Goal: Task Accomplishment & Management: Complete application form

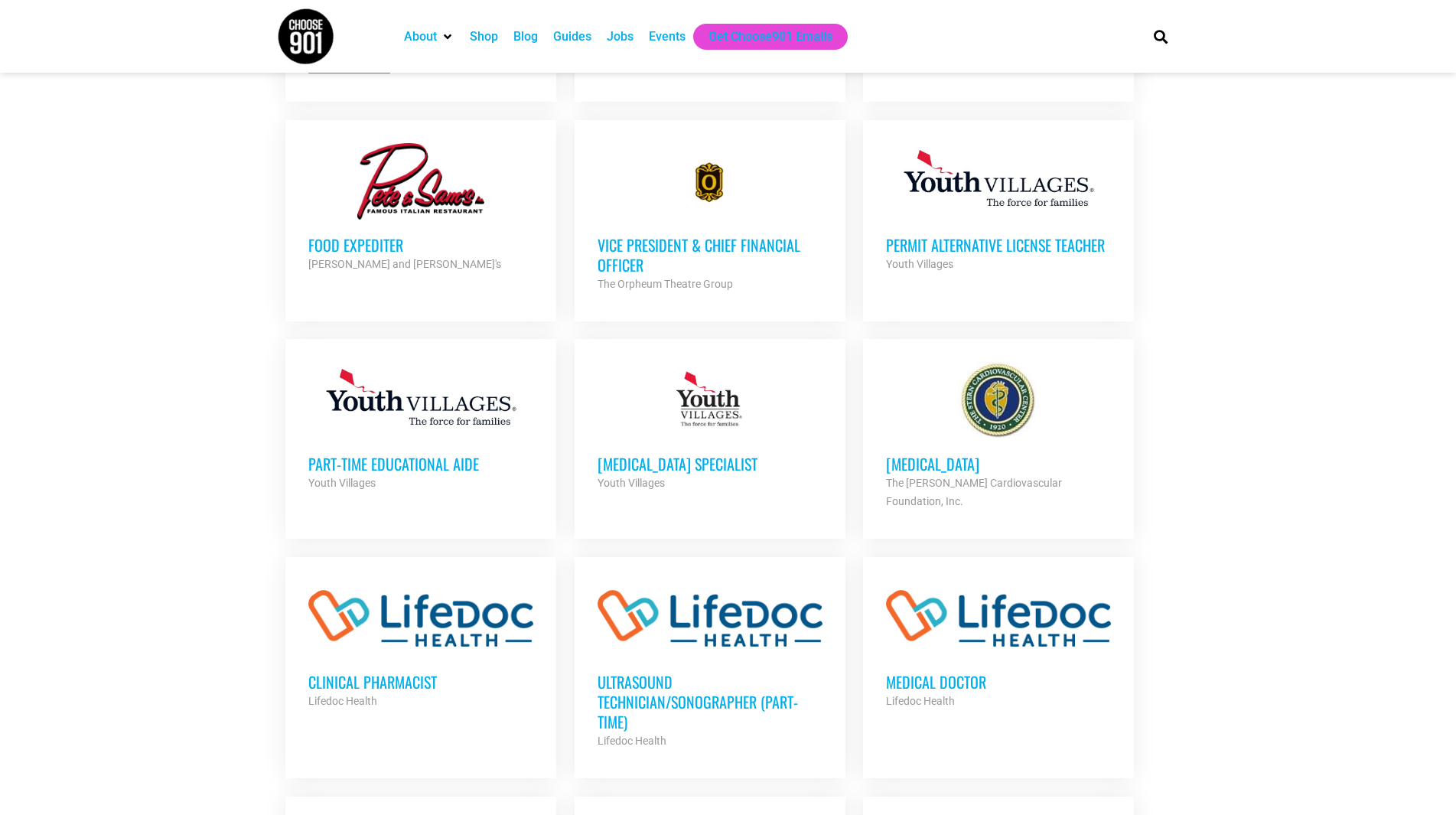
scroll to position [640, 0]
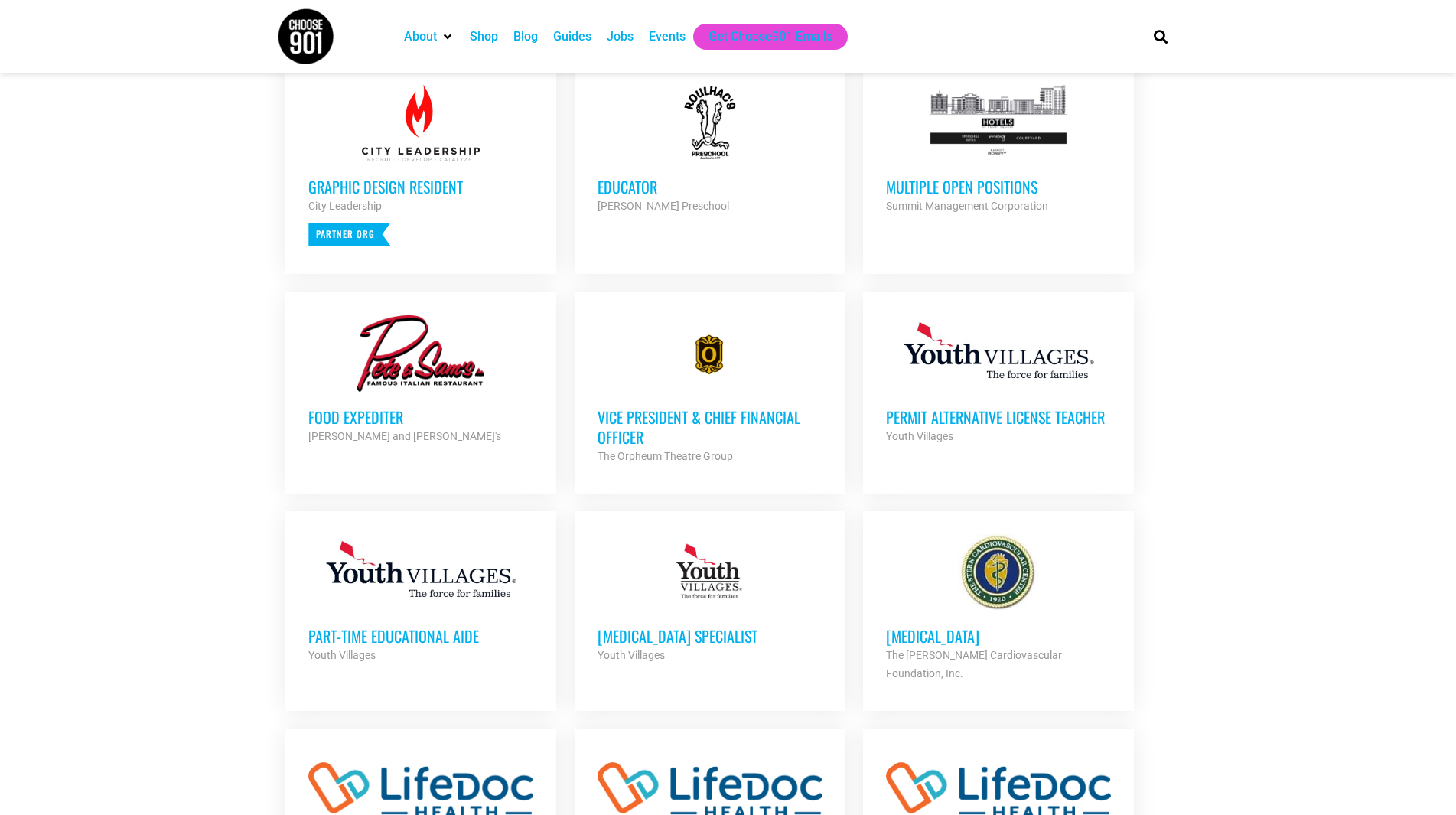
click at [958, 213] on div "Summit Management Corporation" at bounding box center [999, 206] width 225 height 18
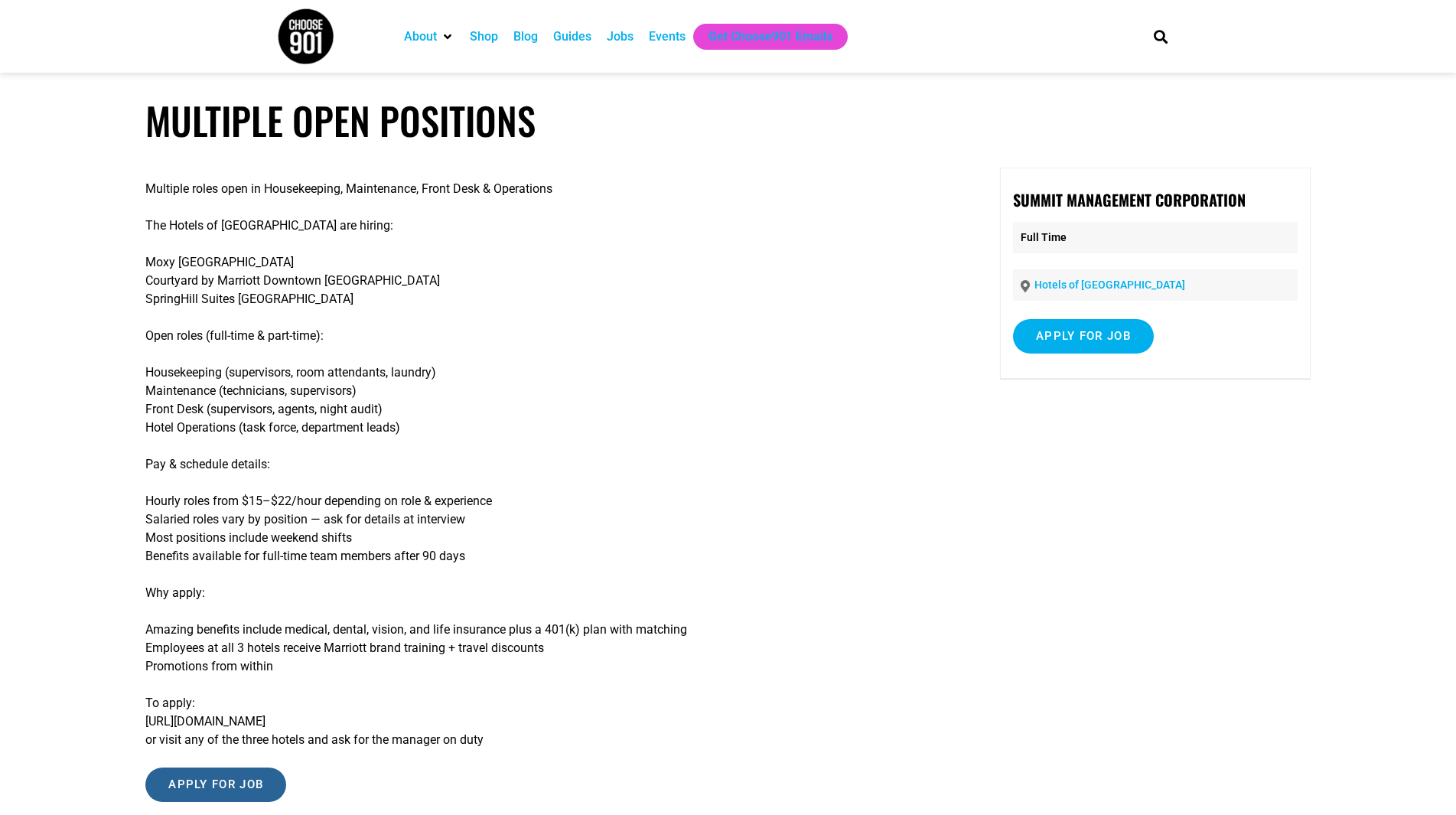
click at [253, 785] on input "Apply for job" at bounding box center [215, 784] width 141 height 35
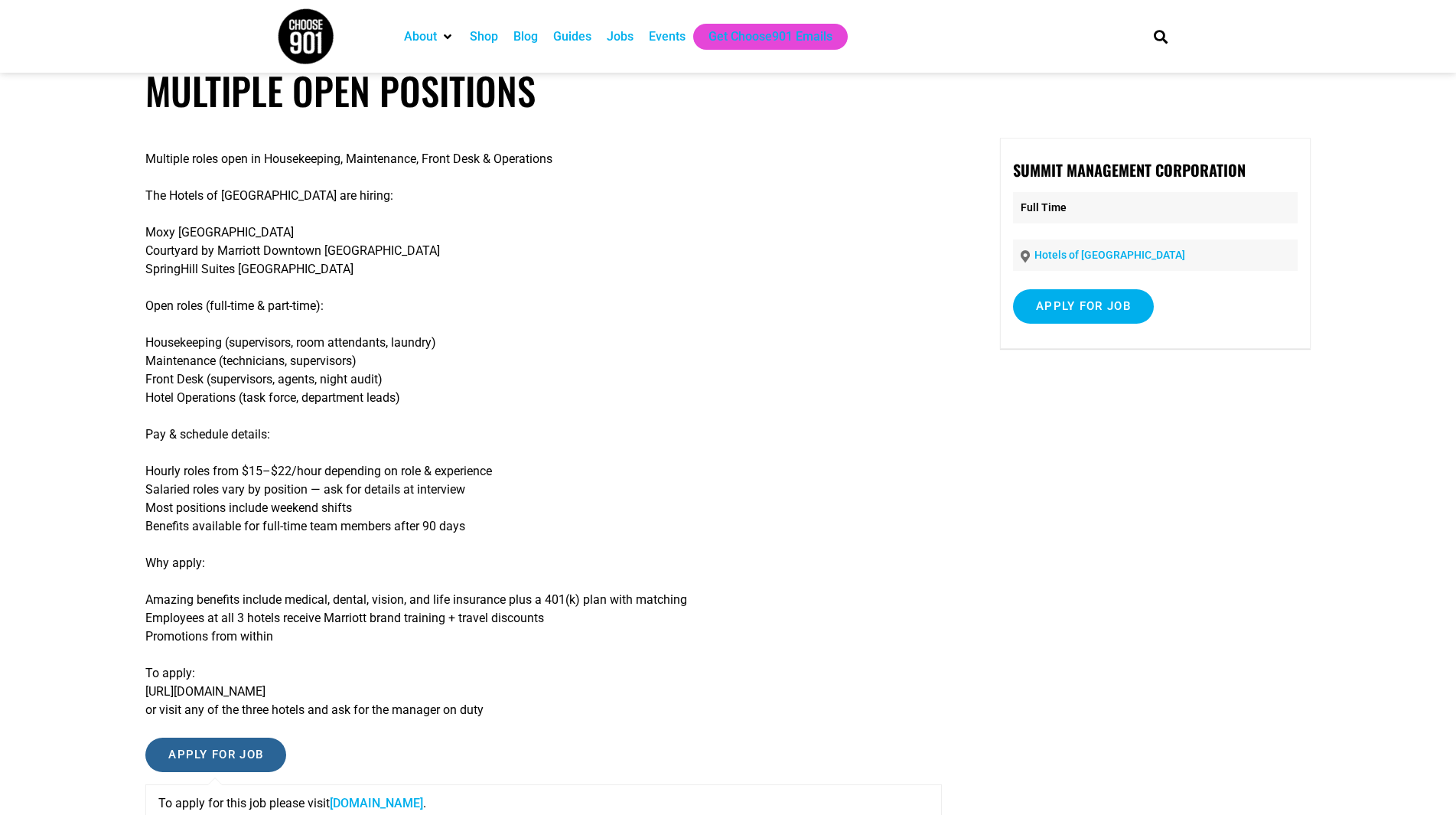
scroll to position [42, 0]
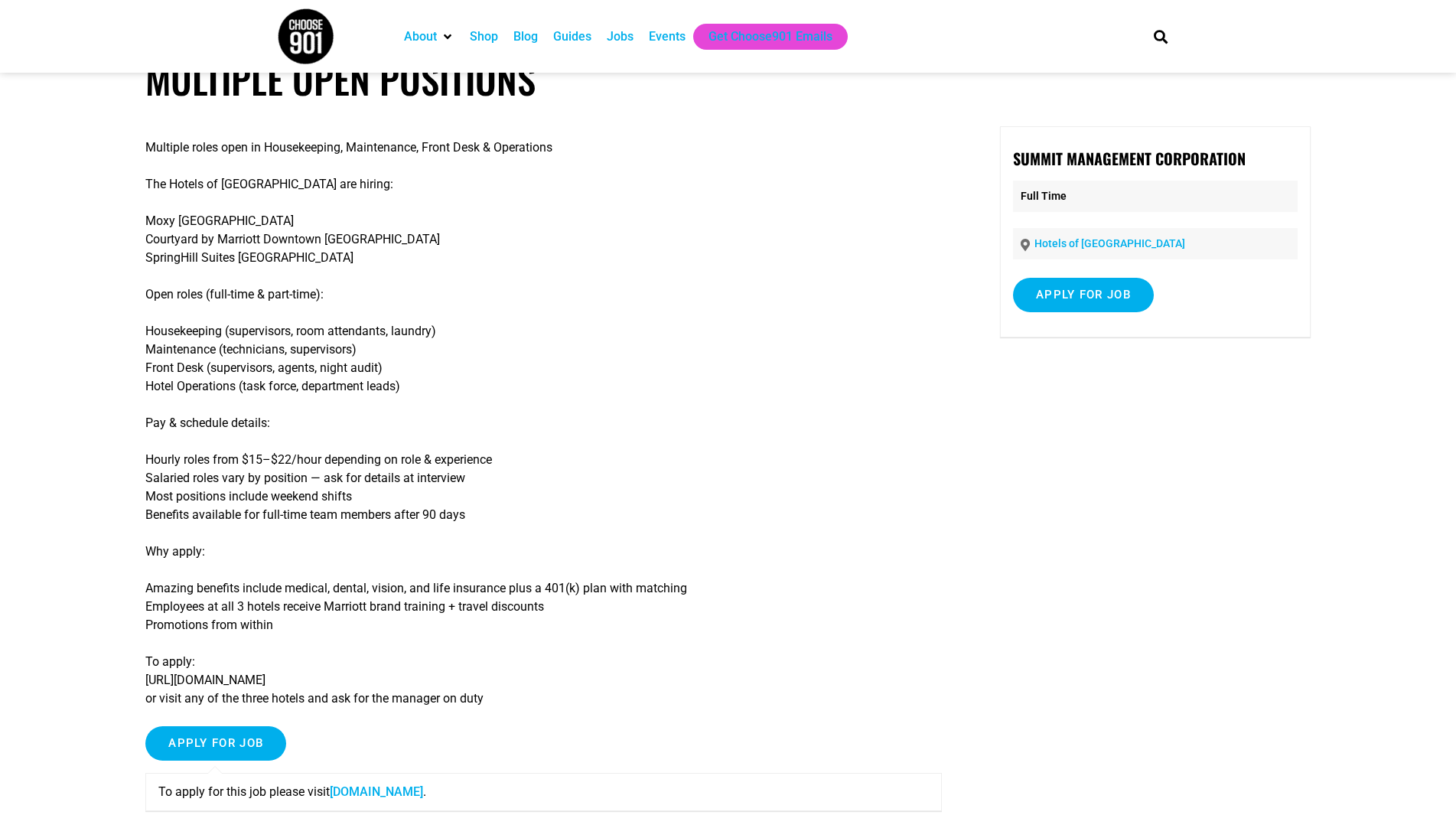
click at [379, 793] on link "www.summitmgmtcorp.com" at bounding box center [376, 791] width 93 height 15
click at [230, 732] on input "Apply for job" at bounding box center [215, 743] width 141 height 35
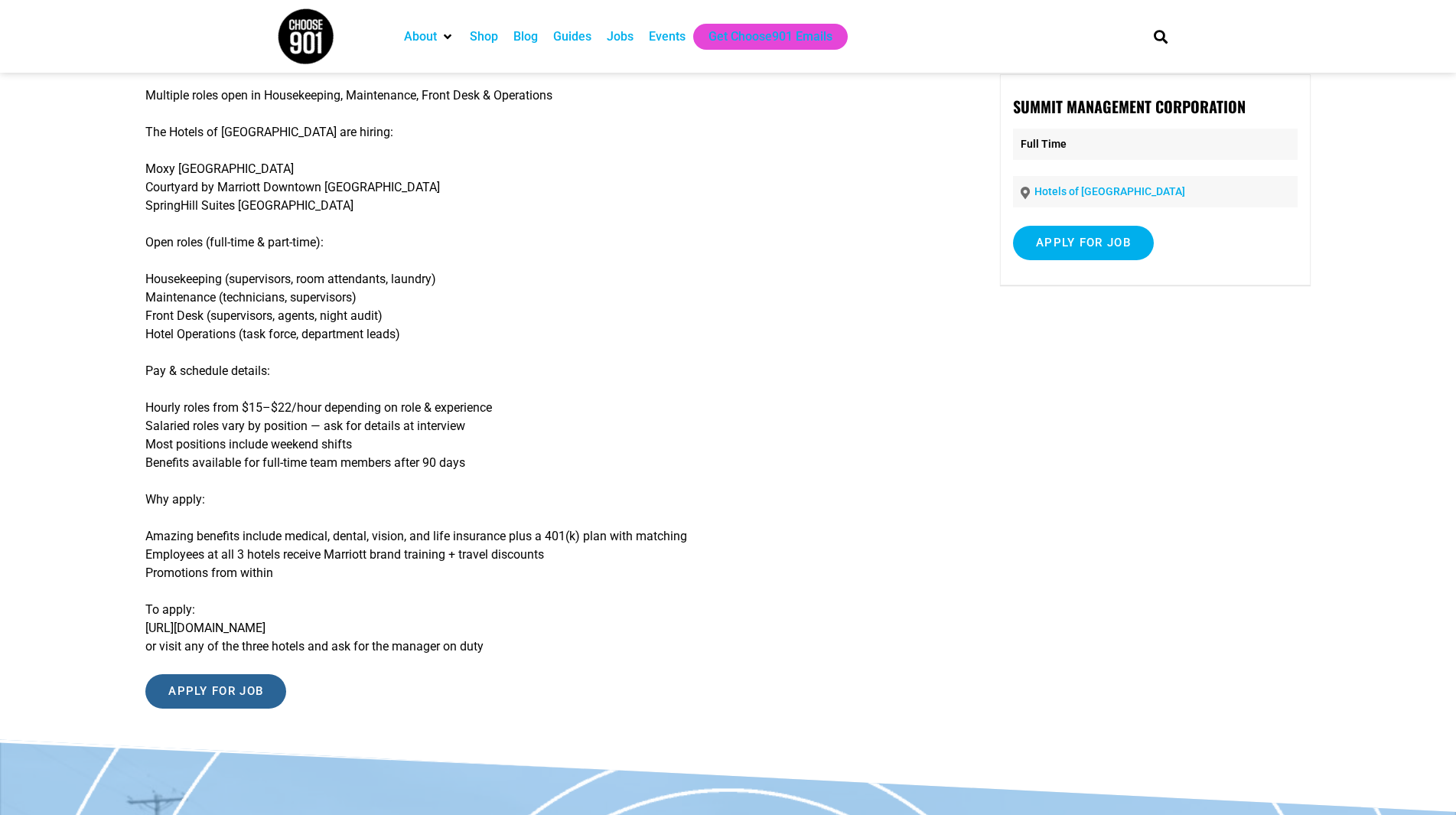
scroll to position [424, 0]
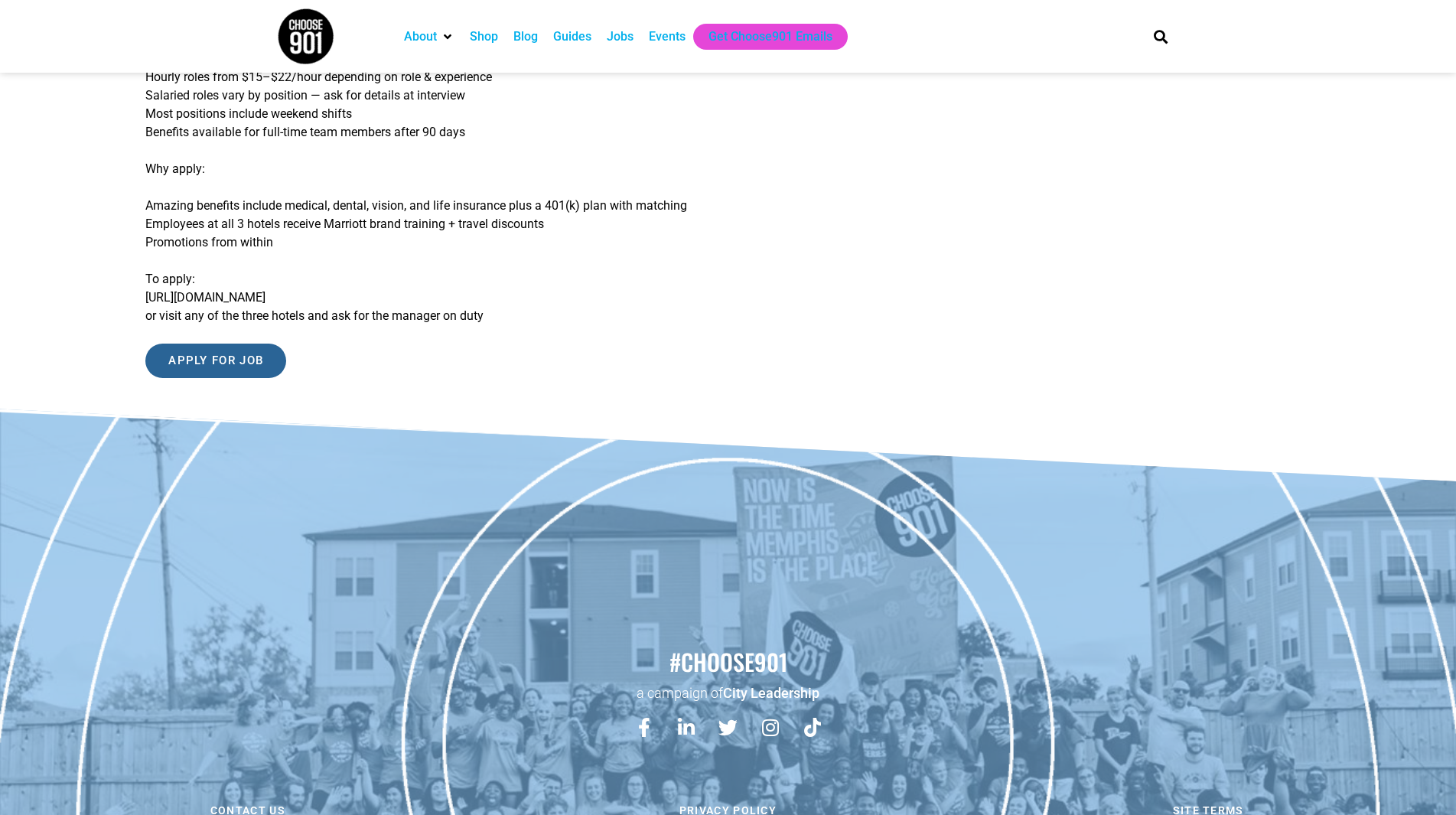
click at [271, 360] on input "Apply for job" at bounding box center [215, 361] width 141 height 35
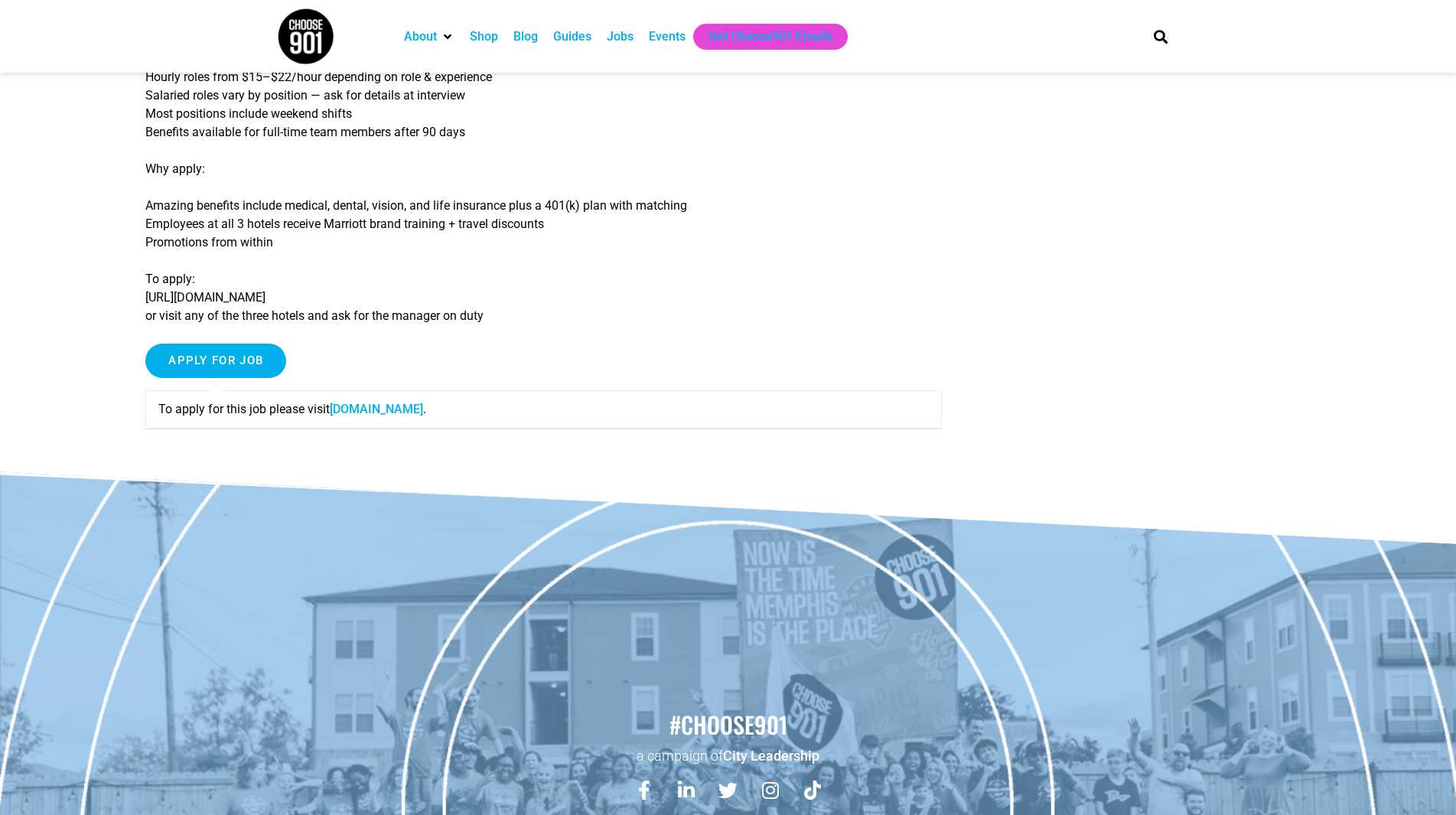
click at [423, 409] on link "www.summitmgmtcorp.com" at bounding box center [376, 409] width 93 height 15
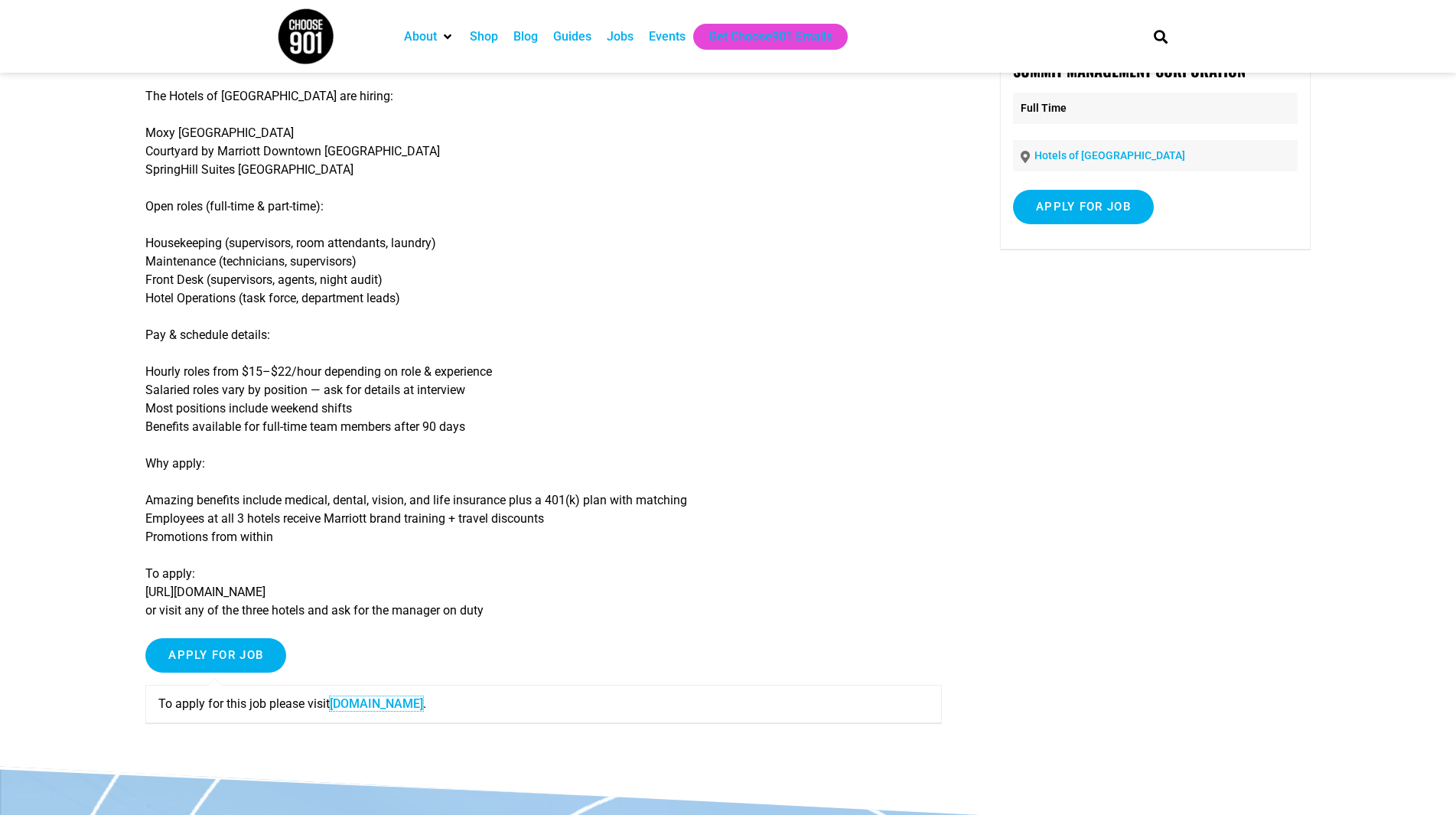
scroll to position [0, 0]
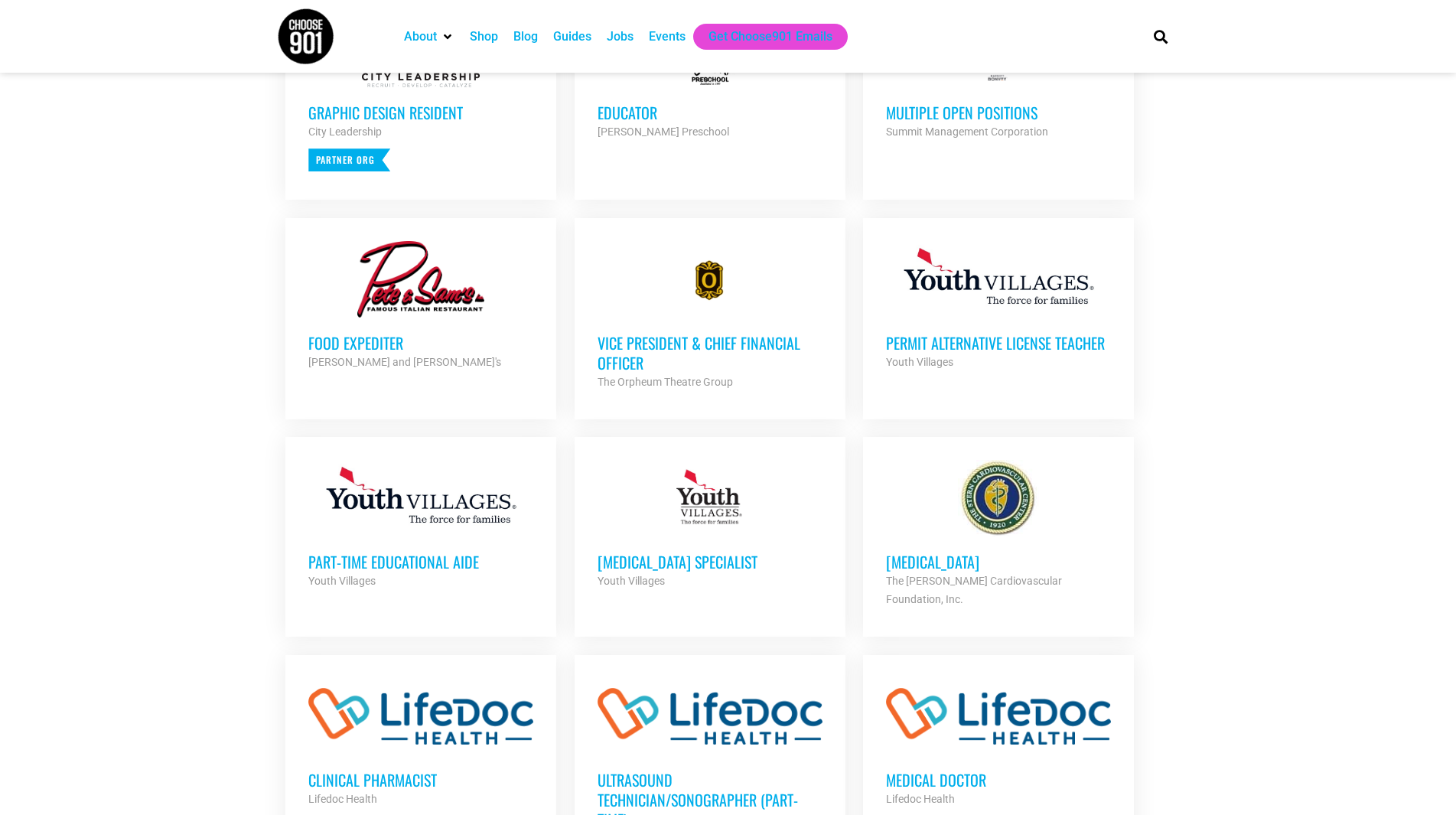
scroll to position [716, 0]
click at [307, 562] on link "Part-Time Educational Aide Youth Villages Partner Org Part Time" at bounding box center [421, 523] width 271 height 176
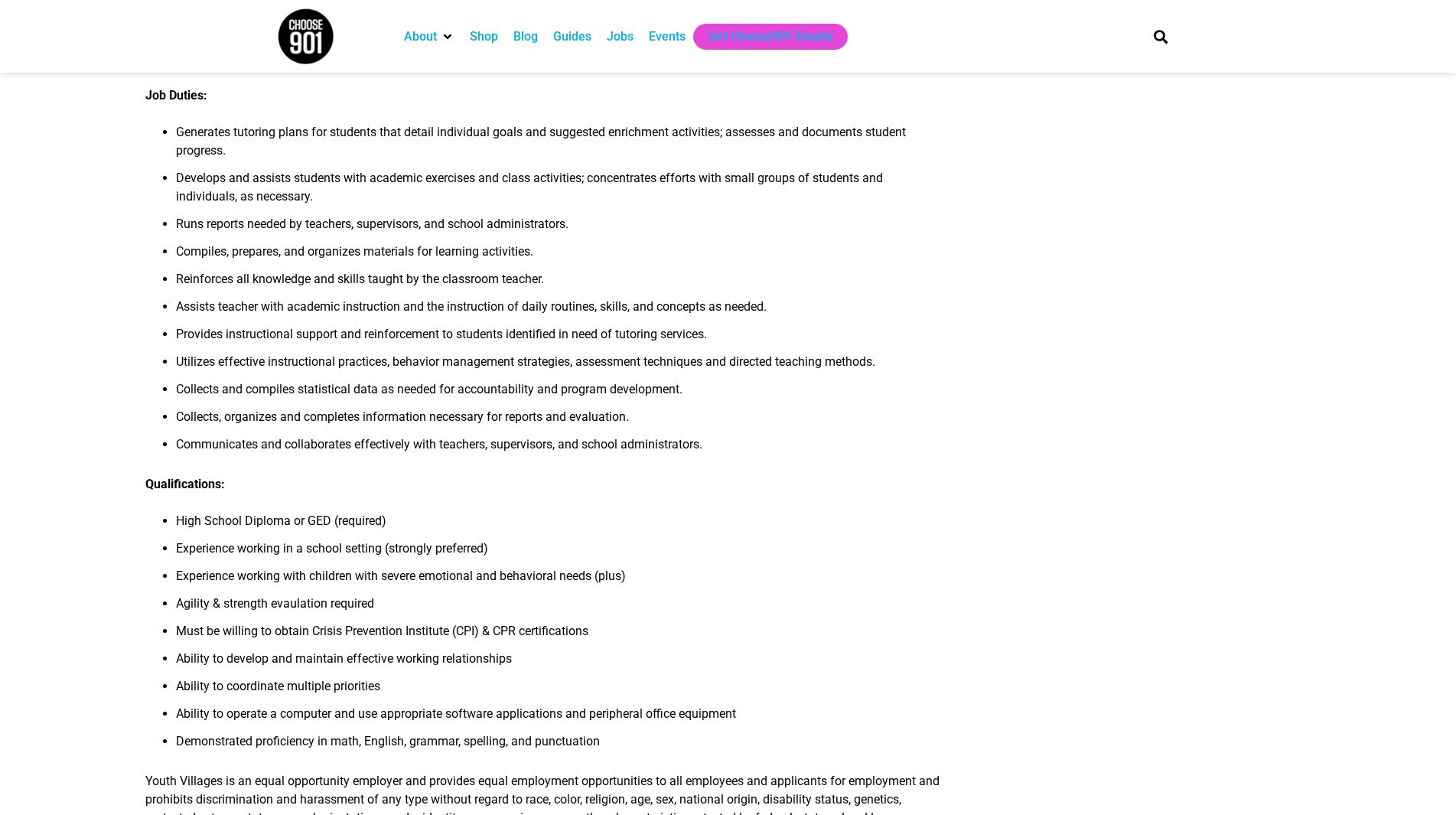
scroll to position [536, 0]
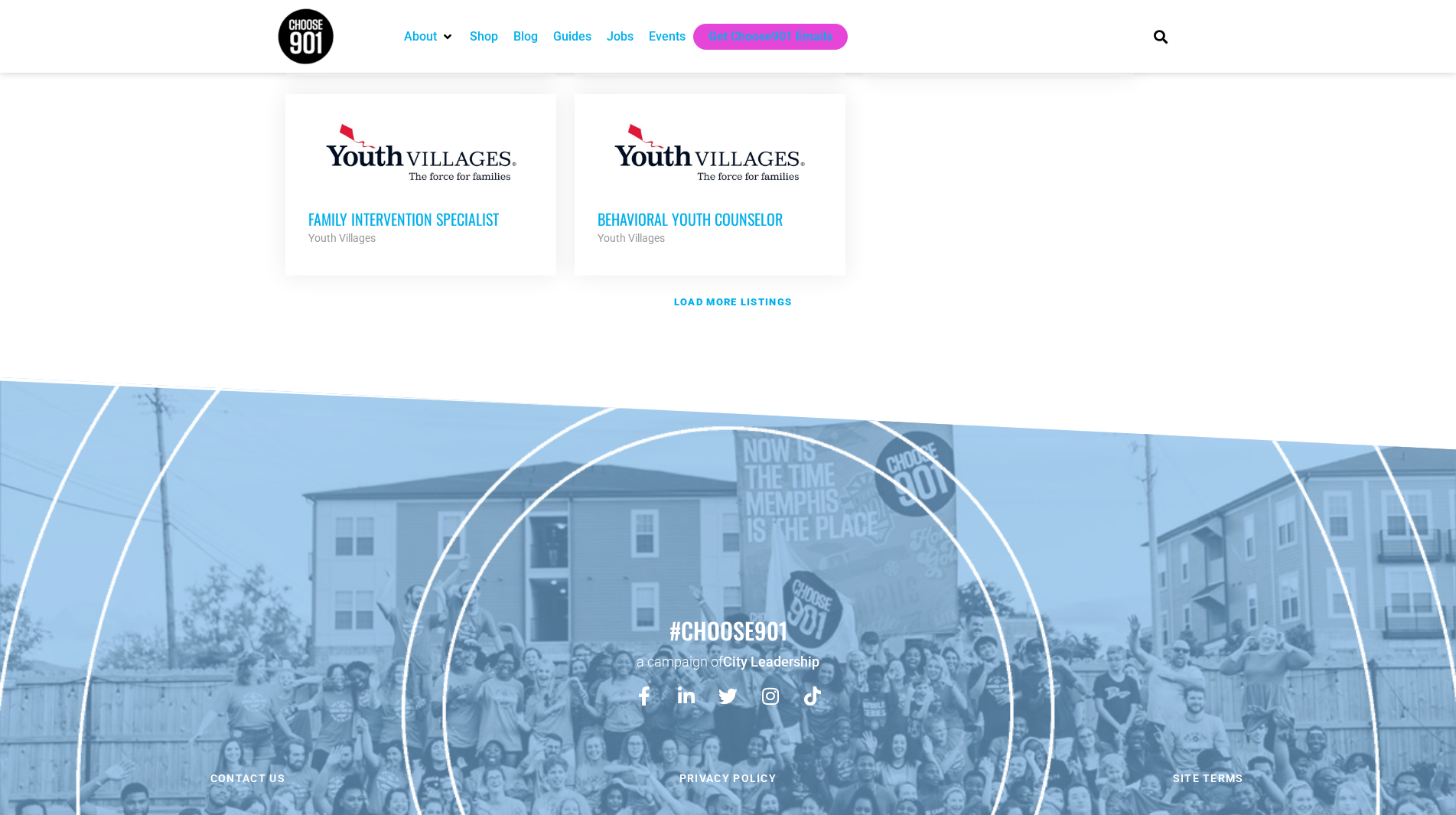
scroll to position [1940, 0]
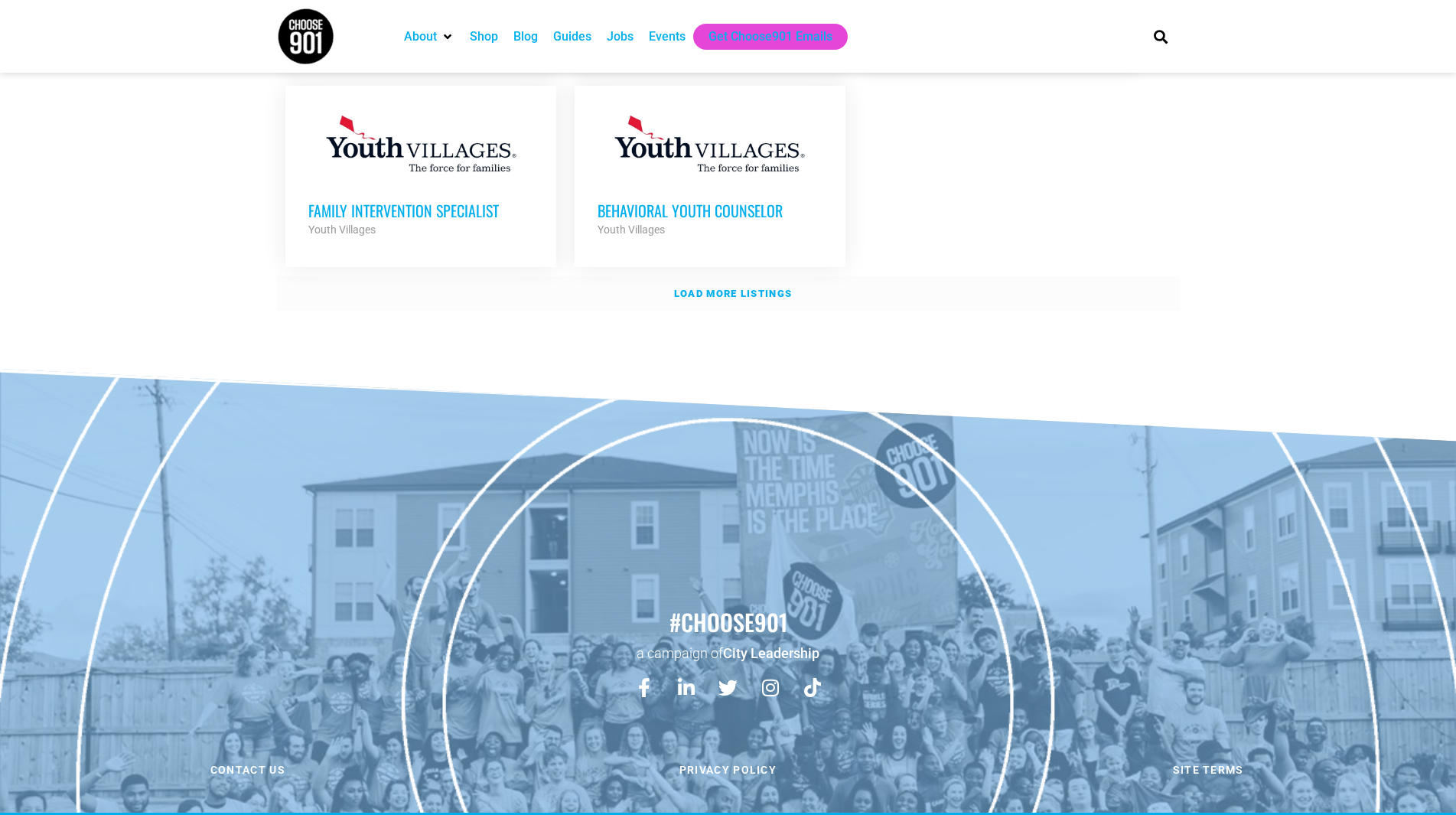
click at [764, 288] on strong "Load more listings" at bounding box center [733, 293] width 118 height 12
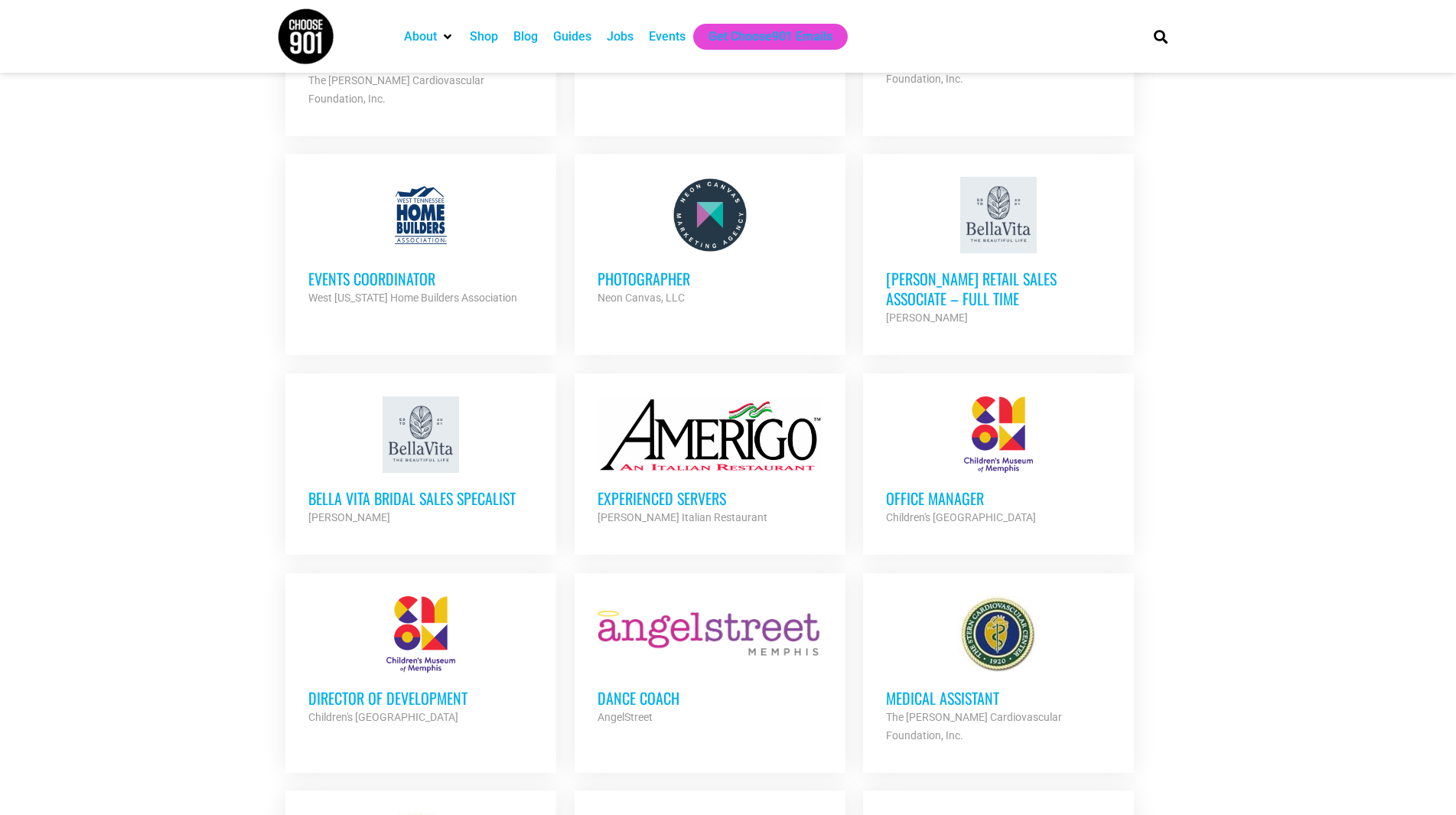
scroll to position [2553, 0]
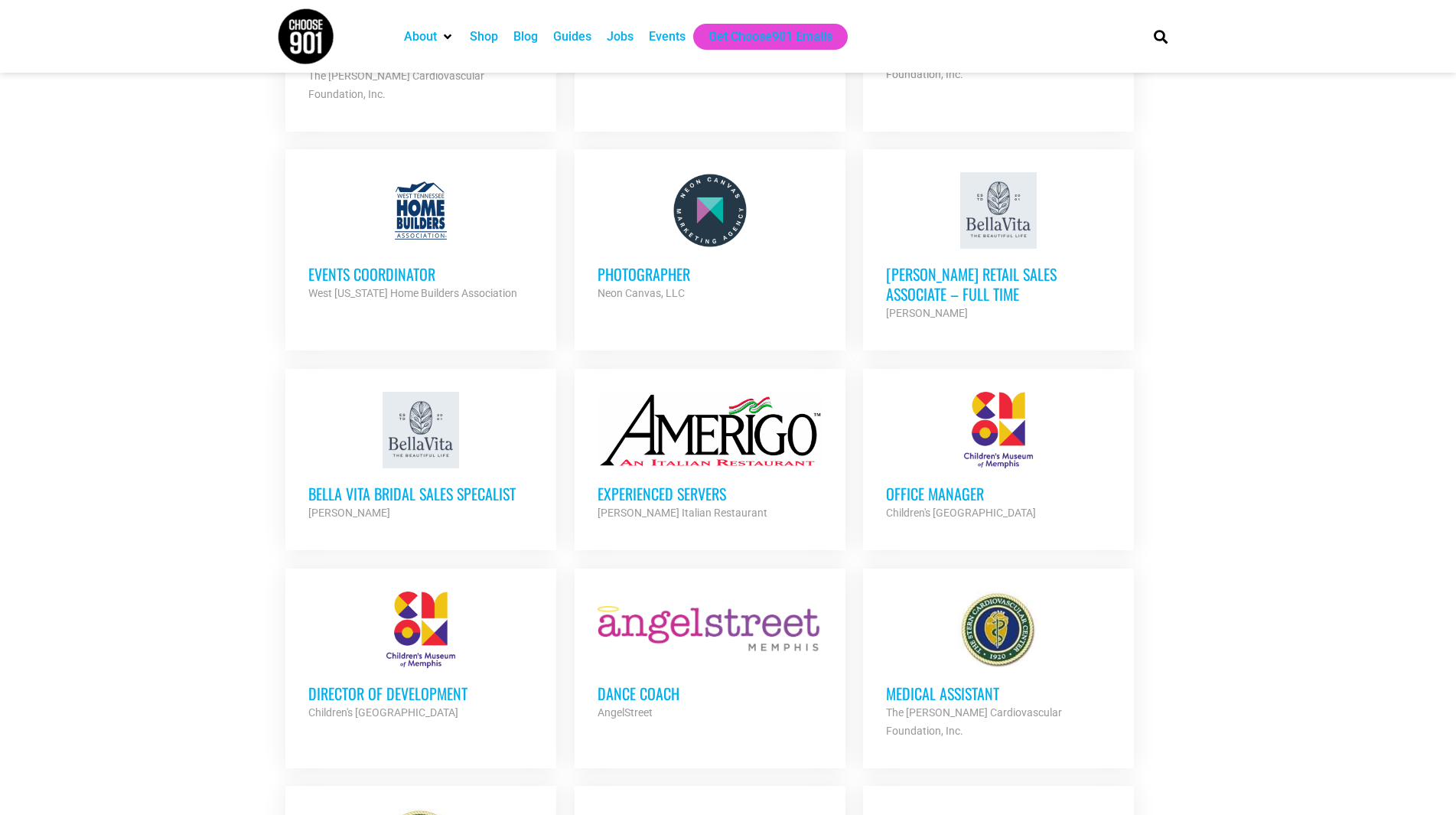
click at [974, 484] on h3 "Office Manager" at bounding box center [999, 494] width 225 height 20
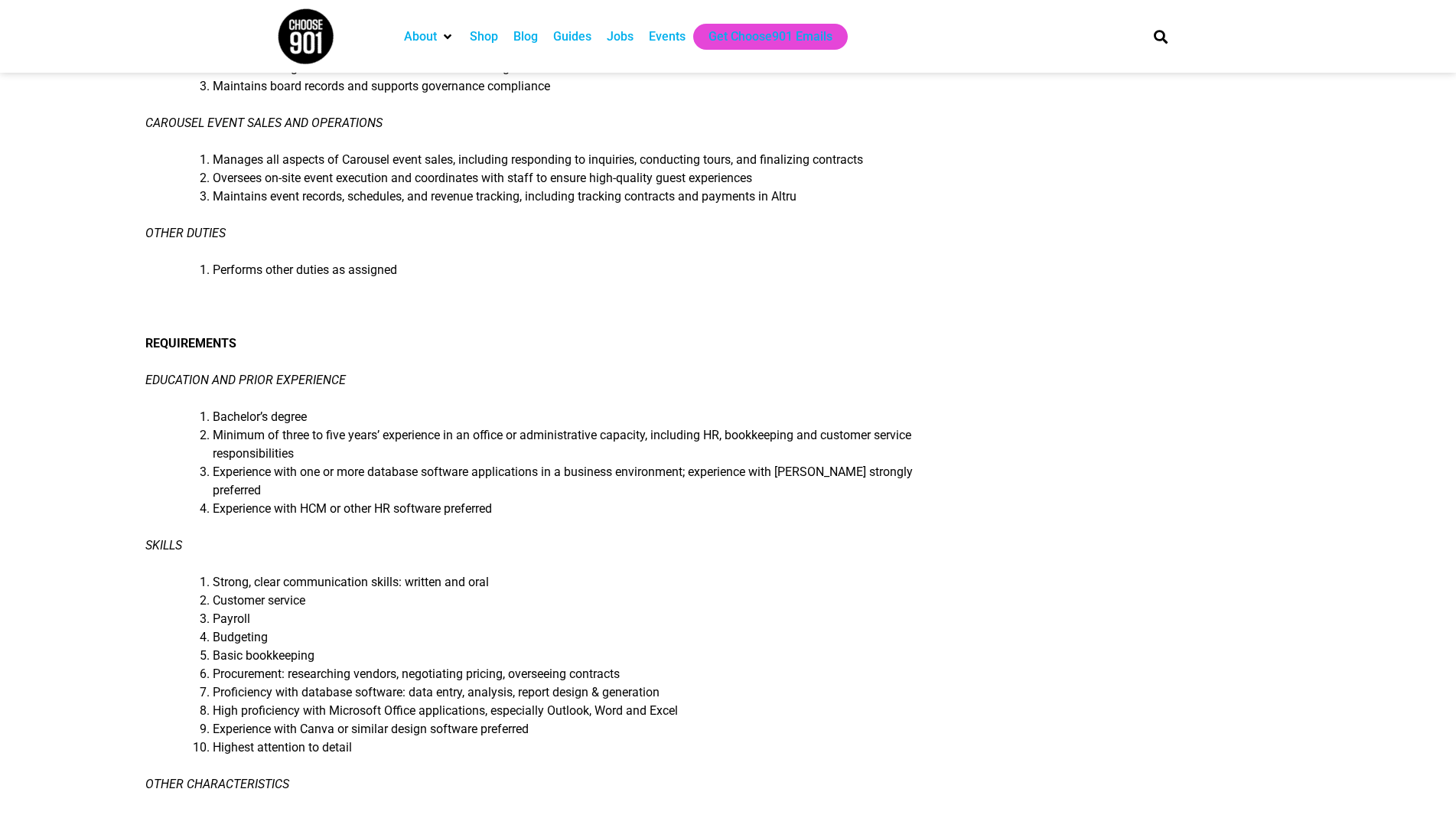
scroll to position [842, 0]
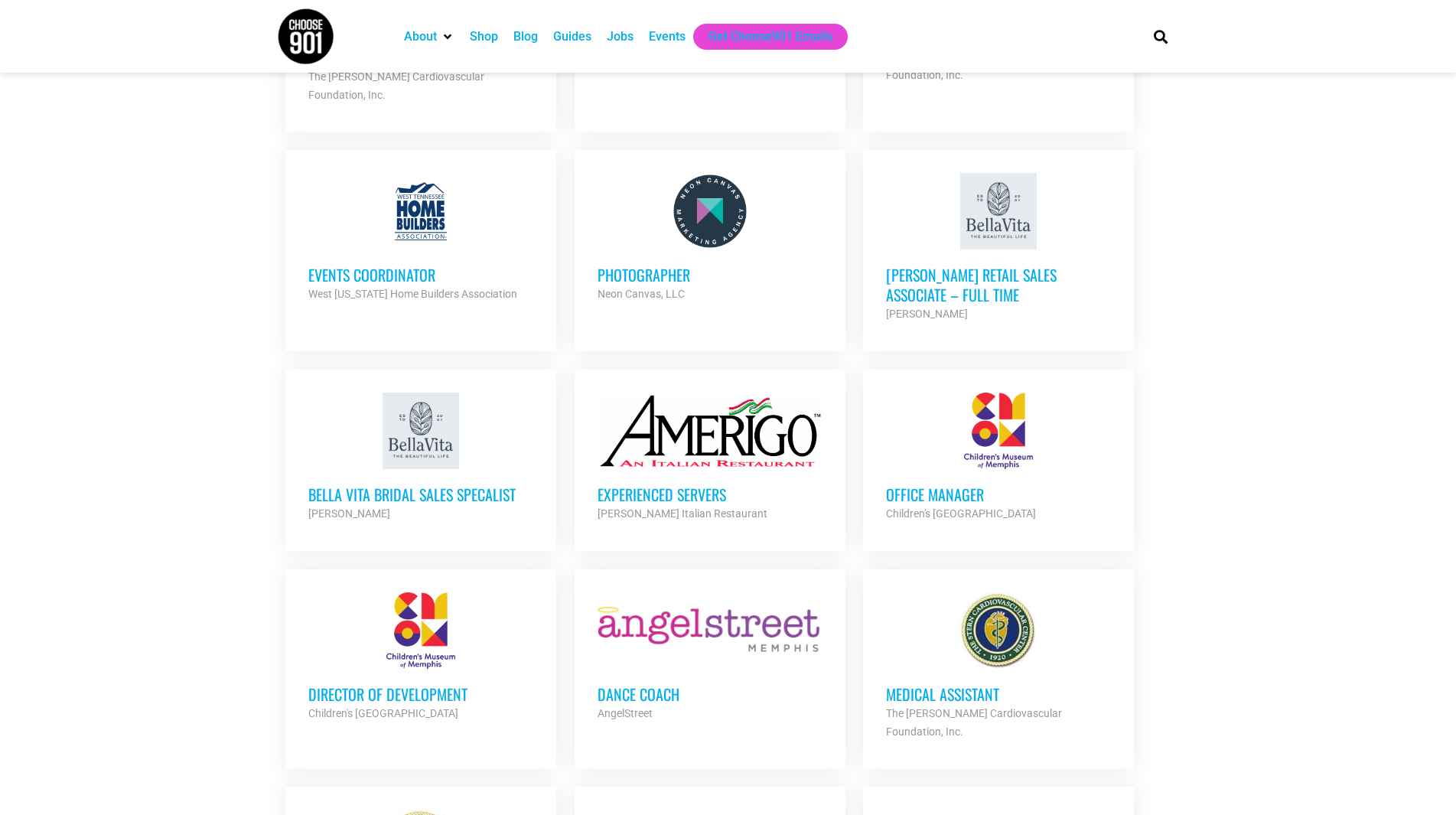
scroll to position [3241, 0]
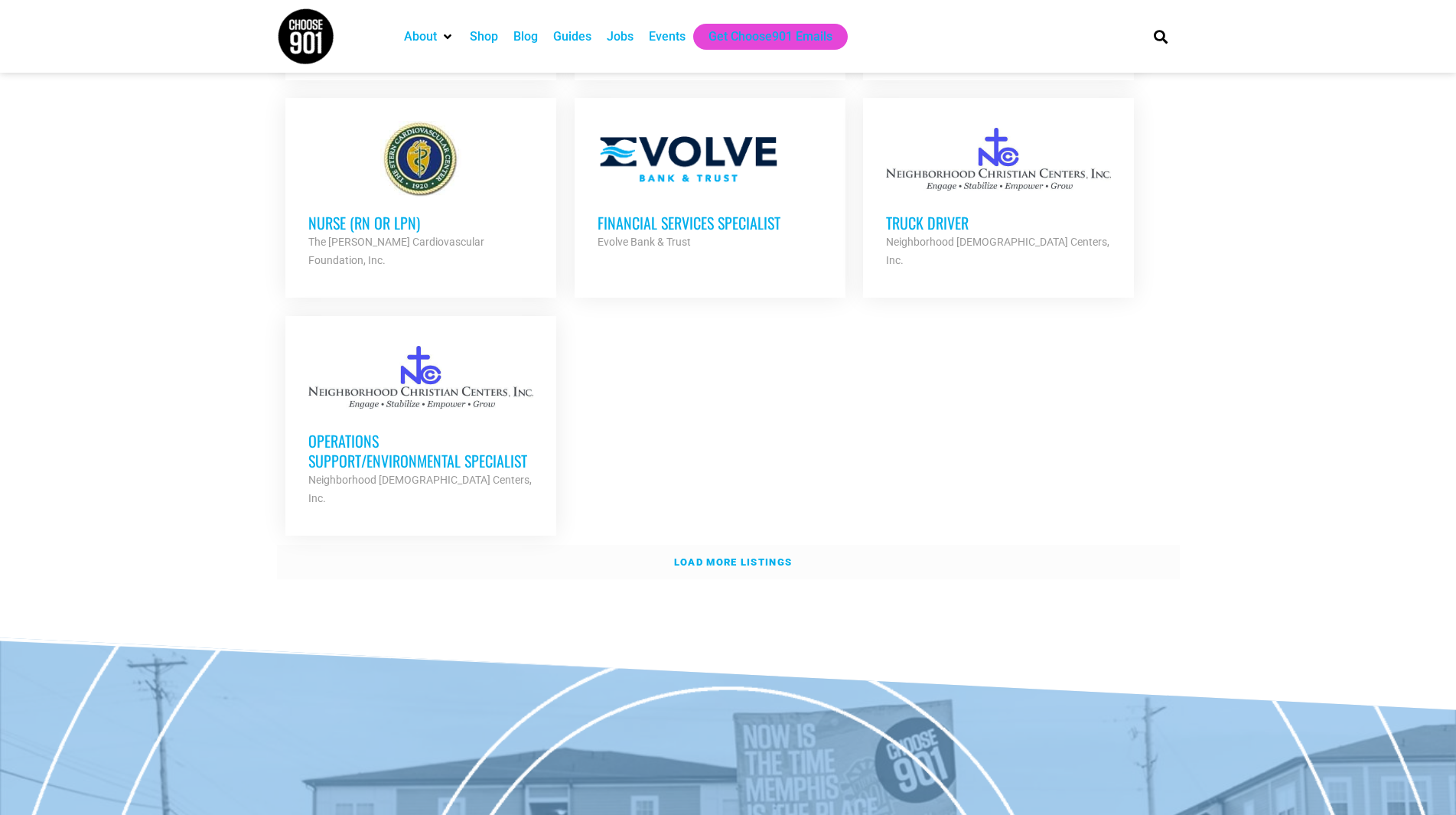
click at [789, 557] on strong "Load more listings" at bounding box center [733, 562] width 118 height 12
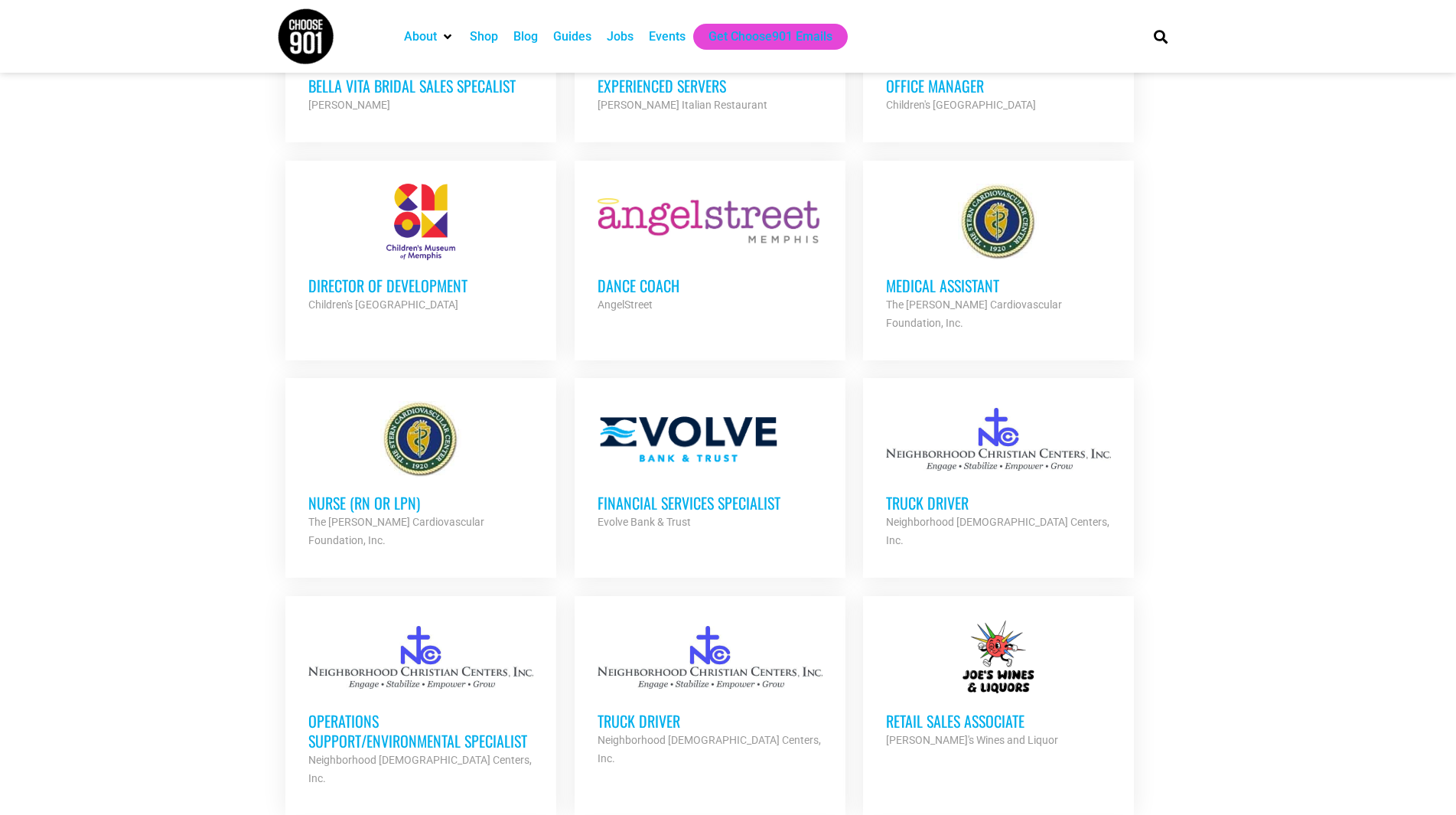
scroll to position [2781, 0]
